Goal: Task Accomplishment & Management: Use online tool/utility

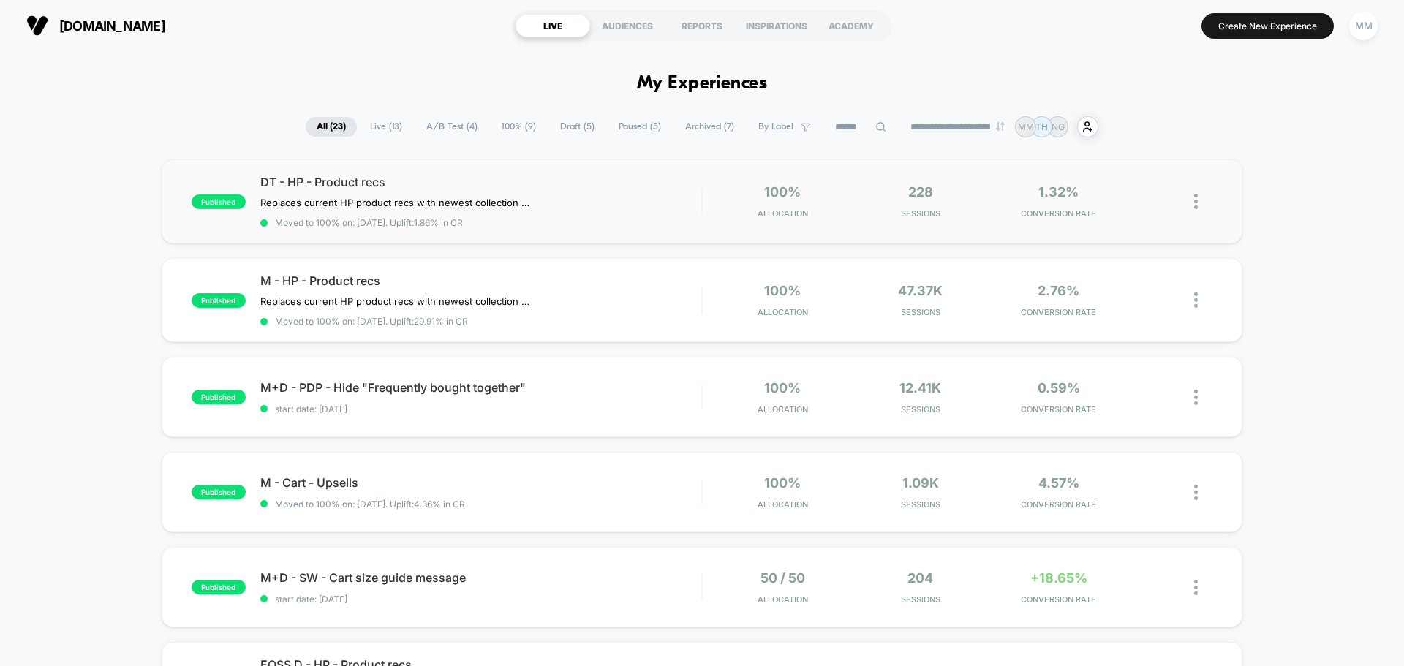
scroll to position [73, 0]
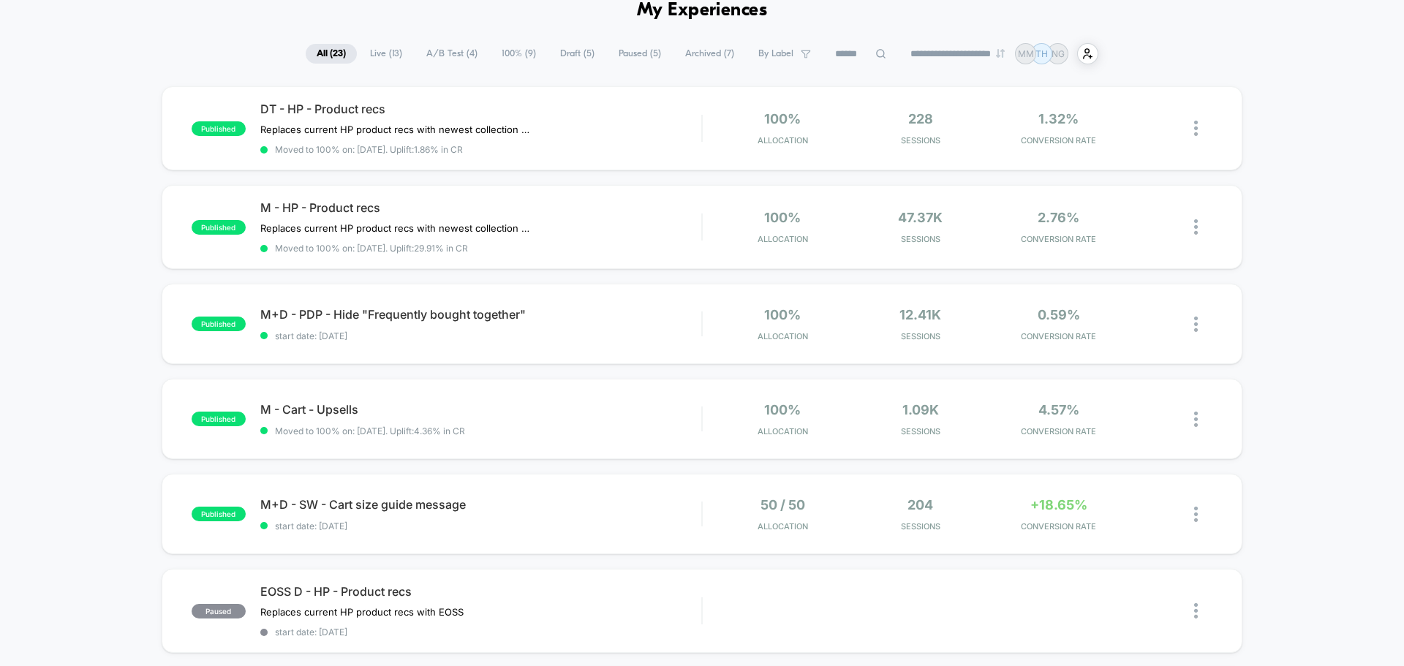
click at [458, 48] on span "A/B Test ( 4 )" at bounding box center [451, 54] width 73 height 20
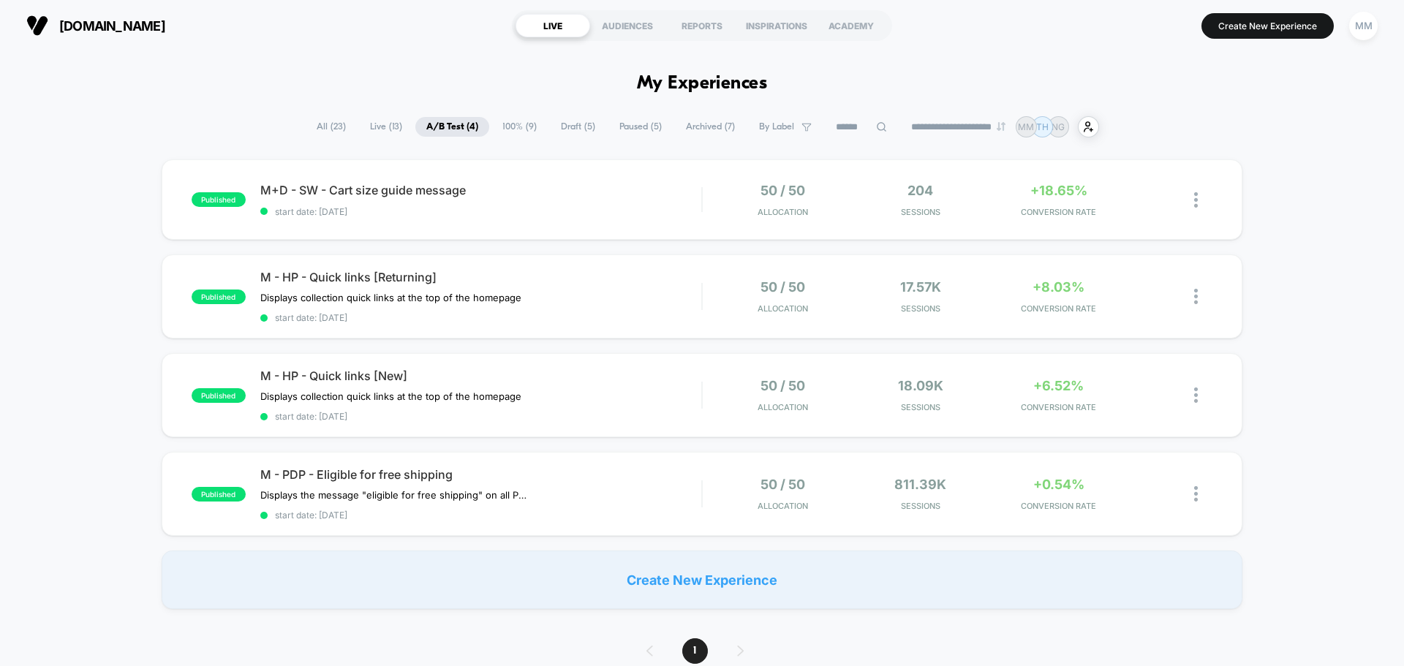
click at [508, 128] on span "100% ( 9 )" at bounding box center [519, 127] width 56 height 20
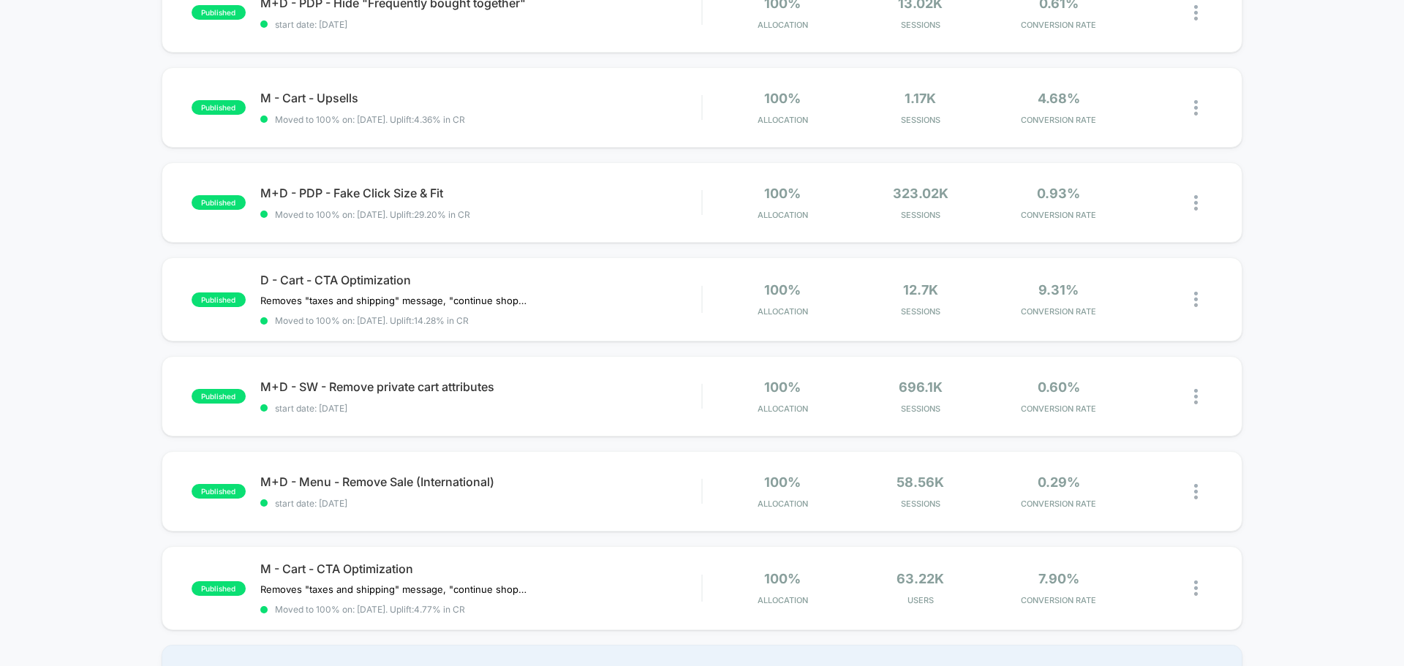
scroll to position [366, 0]
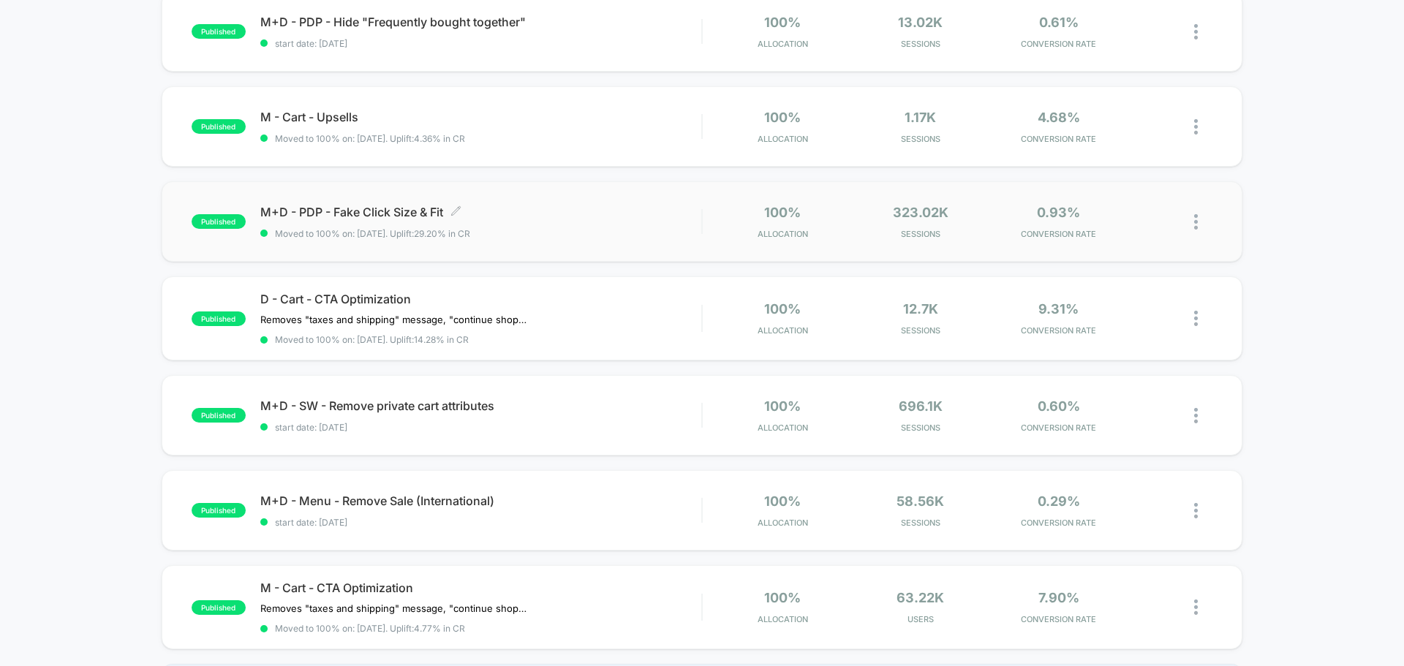
click at [333, 229] on span "Moved to 100% on: [DATE] . Uplift: 29.20% in CR" at bounding box center [372, 233] width 195 height 11
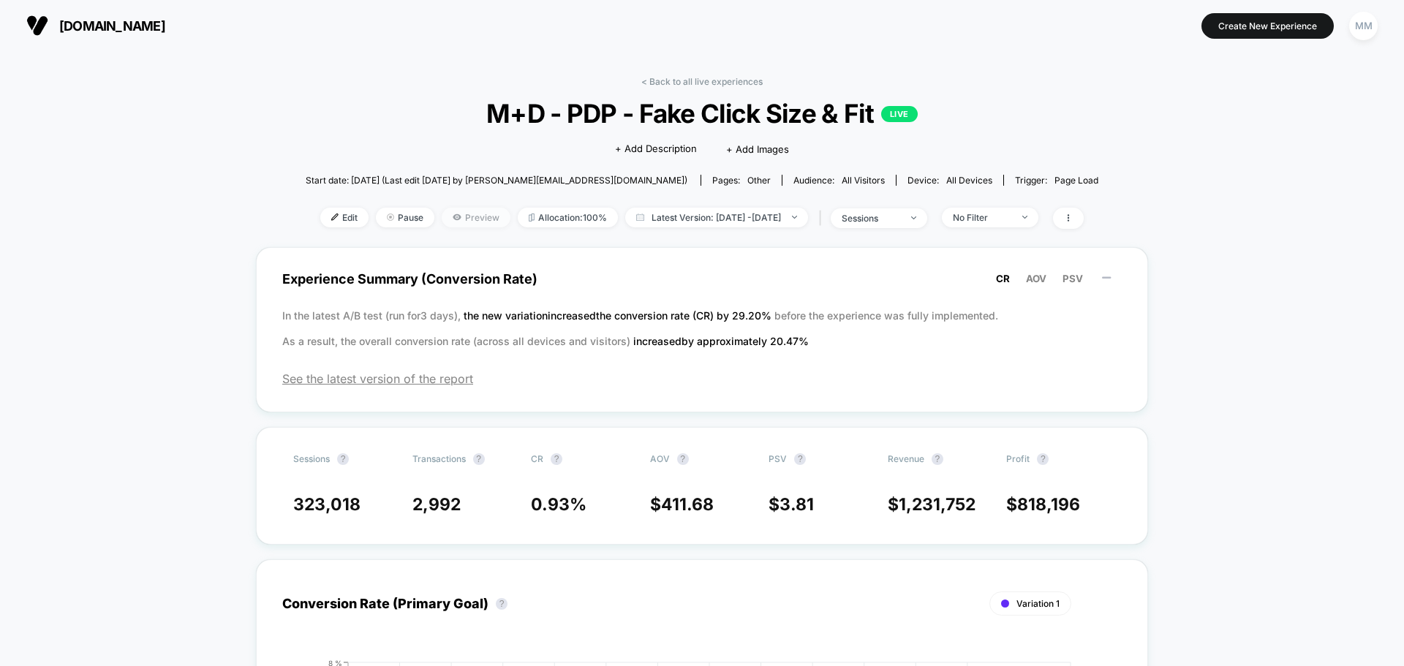
click at [453, 218] on icon at bounding box center [457, 217] width 8 height 6
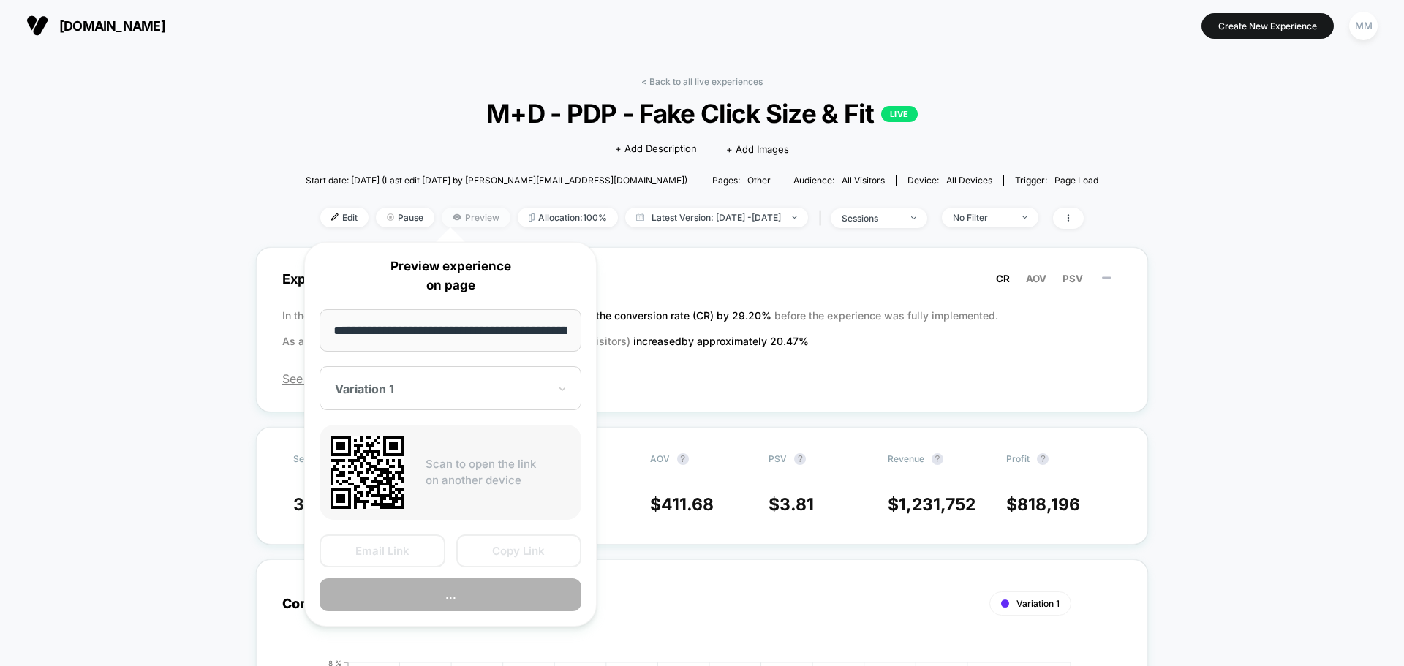
scroll to position [0, 79]
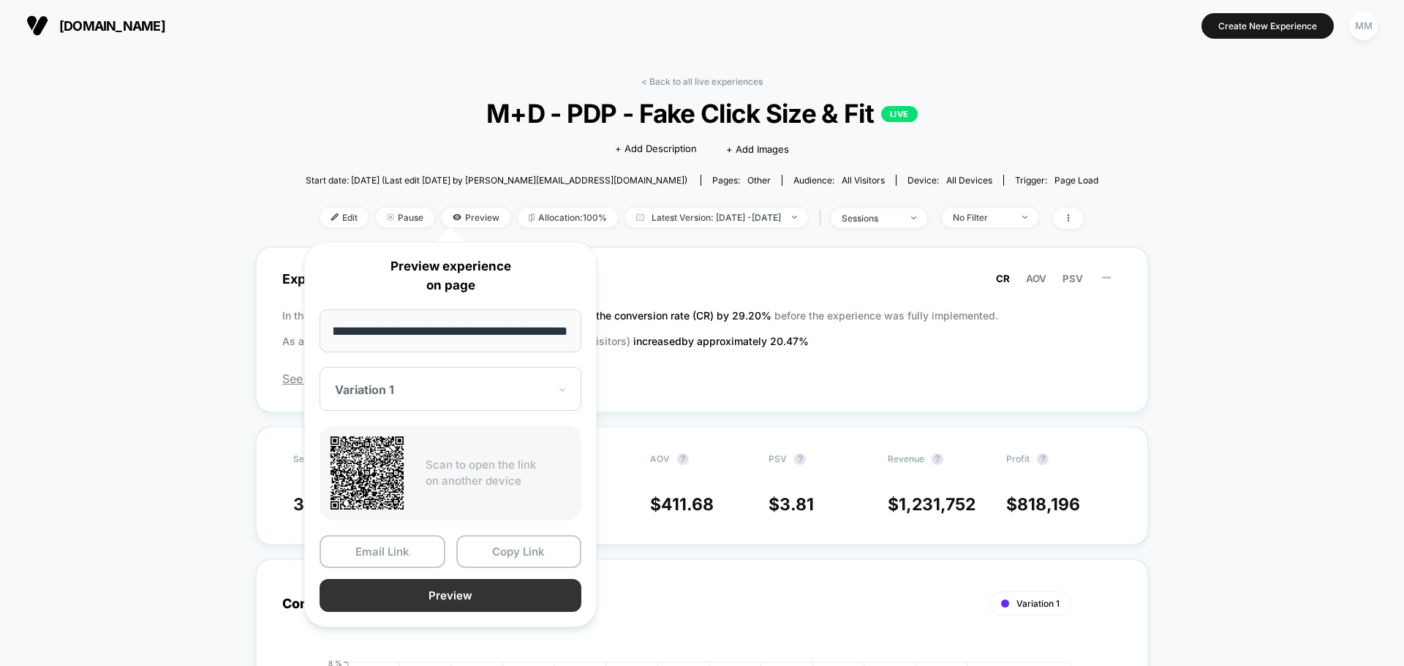
click at [456, 588] on button "Preview" at bounding box center [451, 595] width 262 height 33
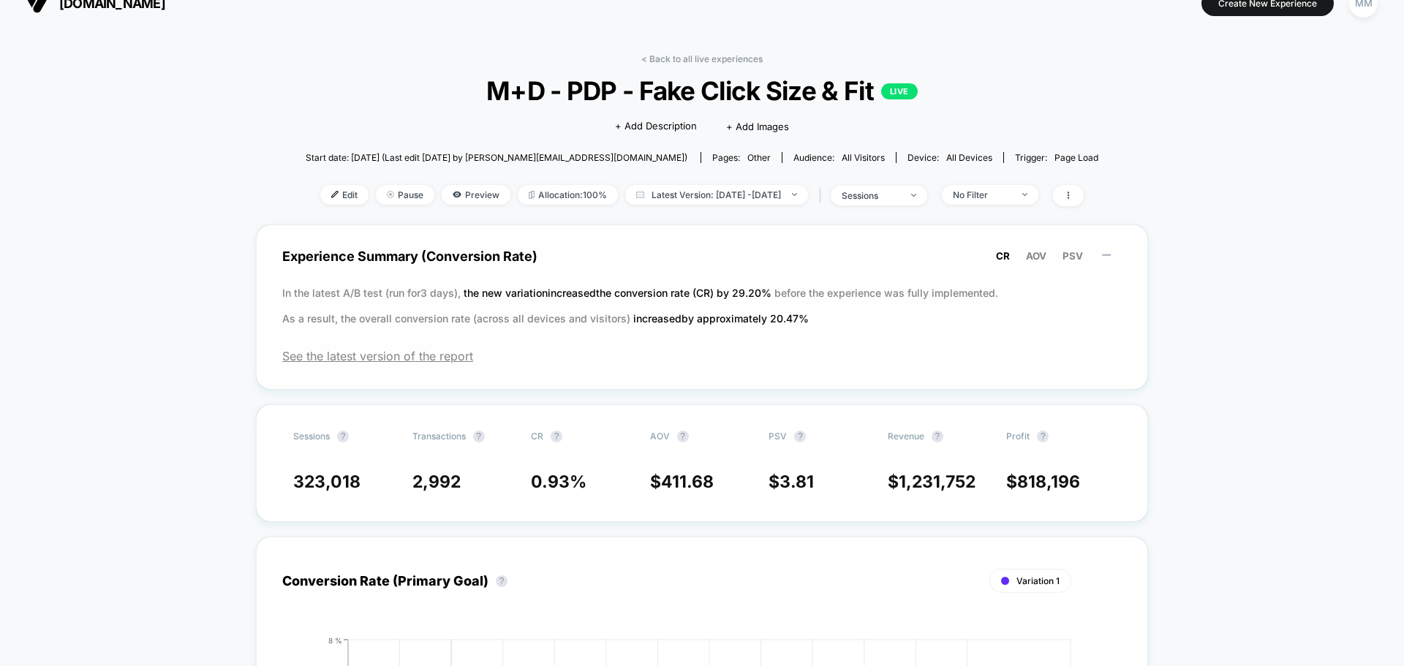
scroll to position [0, 0]
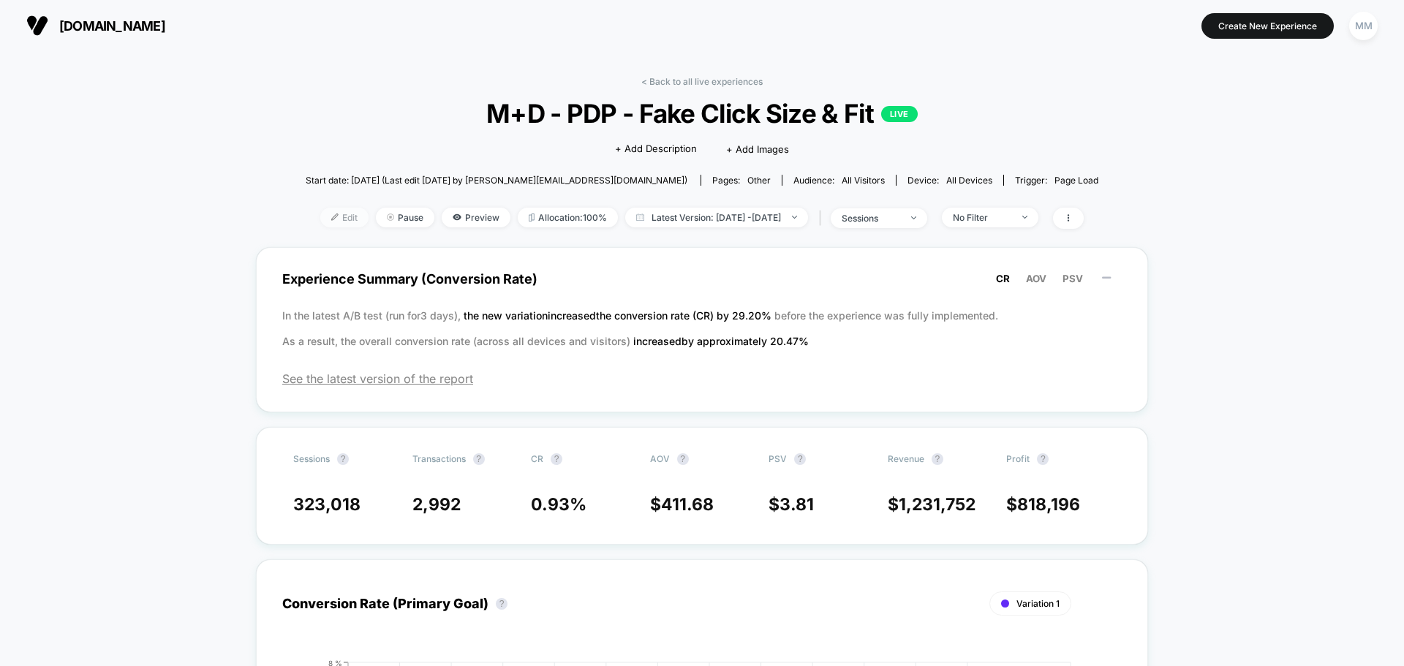
click at [330, 220] on span "Edit" at bounding box center [344, 218] width 48 height 20
